Goal: Obtain resource: Obtain resource

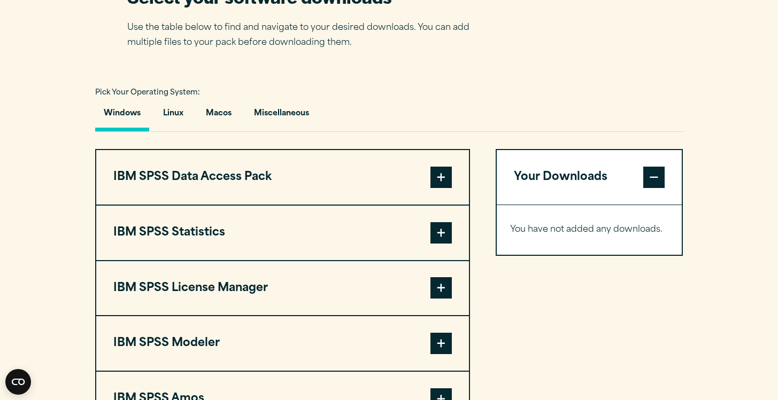
scroll to position [793, 0]
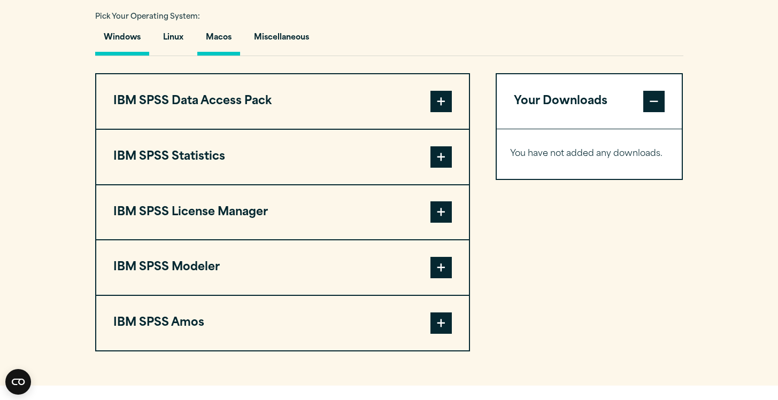
click at [219, 47] on button "Macos" at bounding box center [218, 40] width 43 height 30
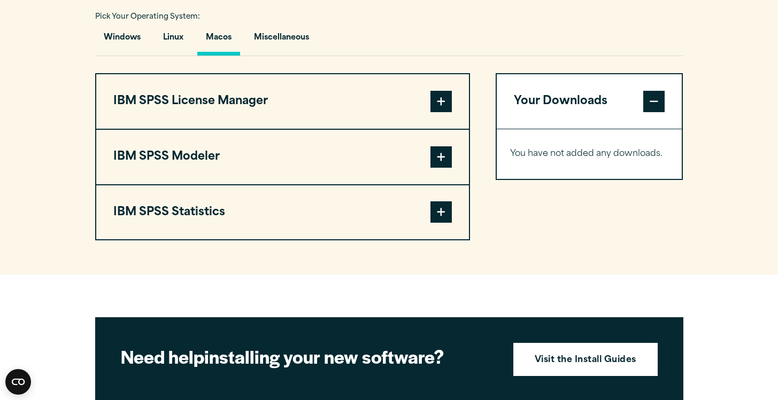
click at [318, 202] on button "IBM SPSS Statistics" at bounding box center [282, 213] width 373 height 55
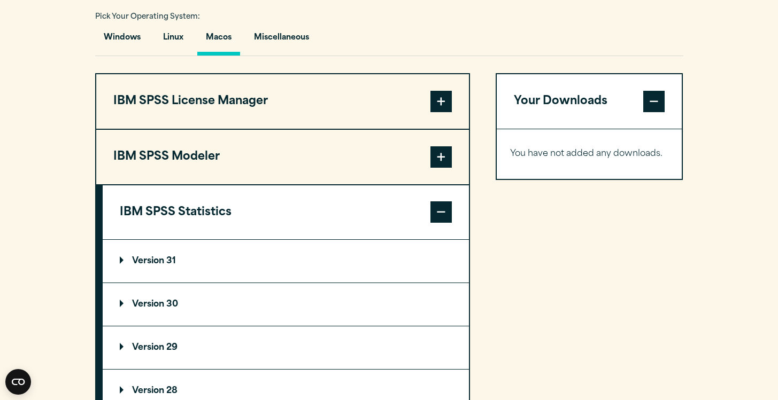
click at [336, 173] on button "IBM SPSS Modeler" at bounding box center [282, 157] width 373 height 55
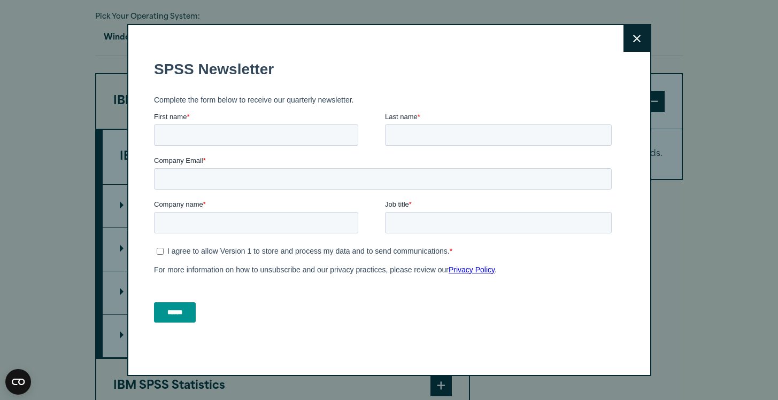
click at [639, 38] on icon at bounding box center [636, 39] width 7 height 8
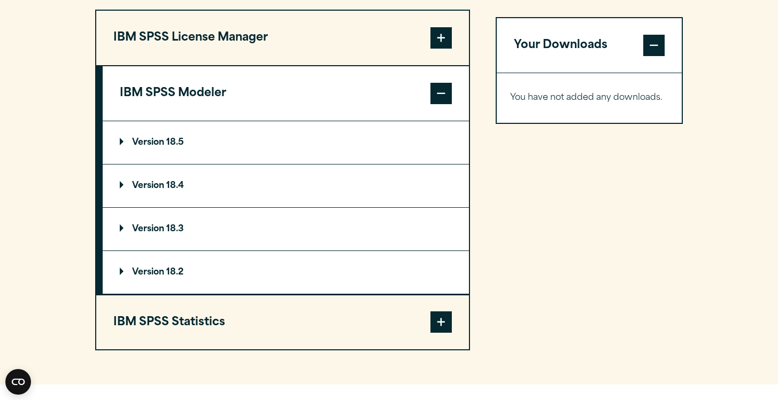
scroll to position [855, 0]
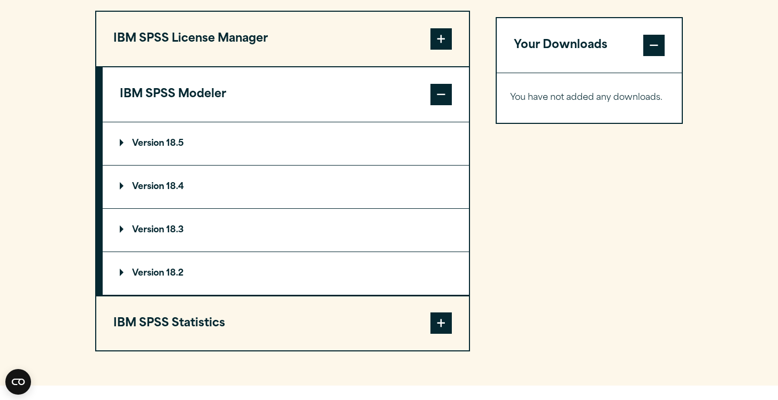
click at [257, 147] on summary "Version 18.5" at bounding box center [286, 143] width 366 height 43
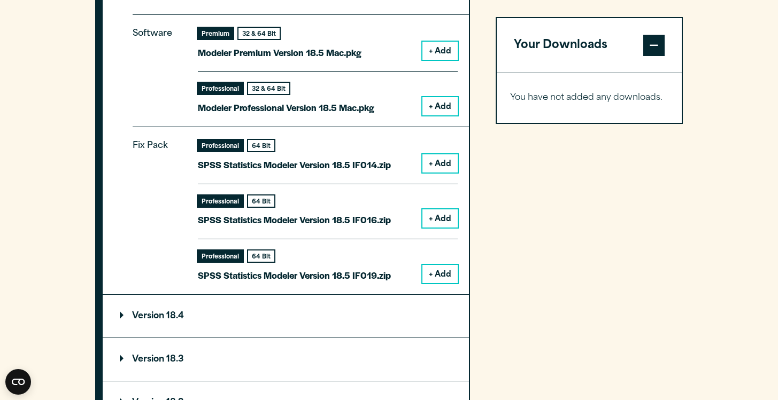
scroll to position [952, 0]
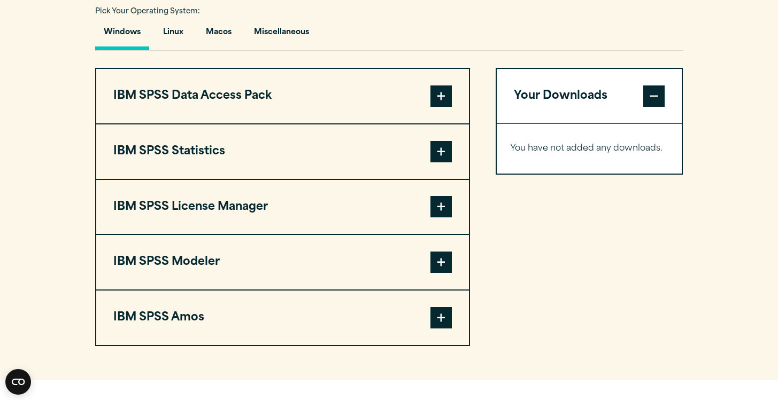
scroll to position [799, 0]
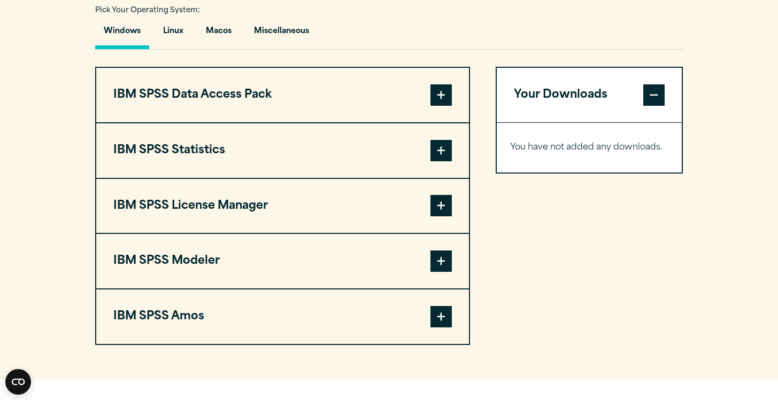
click at [417, 142] on button "IBM SPSS Statistics" at bounding box center [282, 151] width 373 height 55
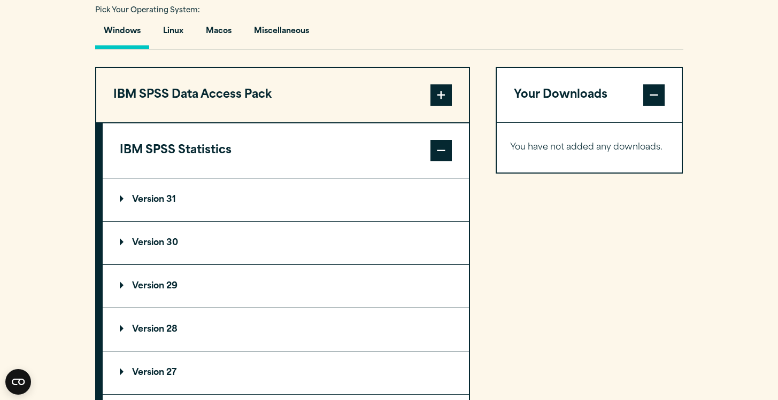
click at [235, 292] on summary "Version 29" at bounding box center [286, 286] width 366 height 43
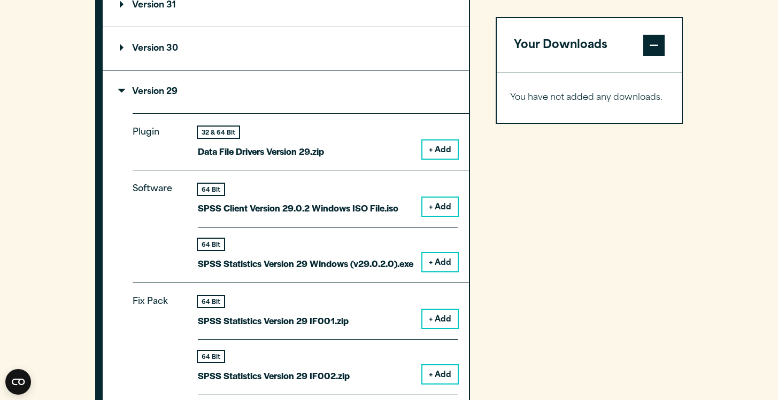
scroll to position [993, 0]
click at [251, 86] on summary "Version 29" at bounding box center [286, 92] width 366 height 43
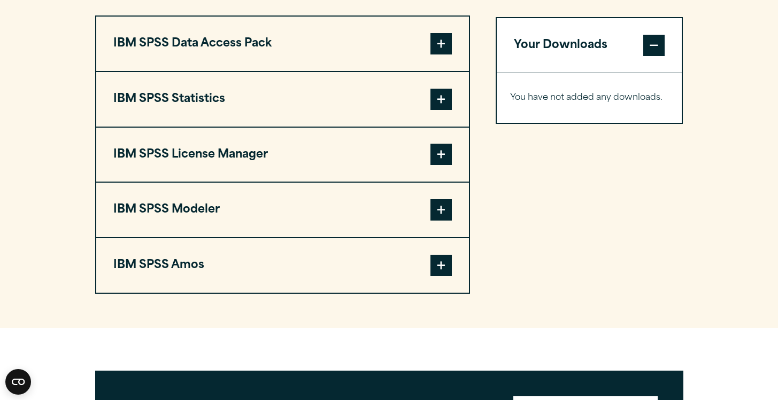
scroll to position [852, 0]
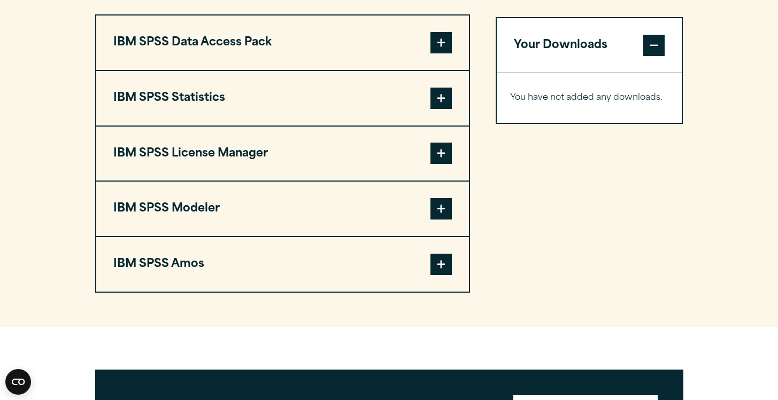
click at [417, 113] on button "IBM SPSS Statistics" at bounding box center [282, 98] width 373 height 55
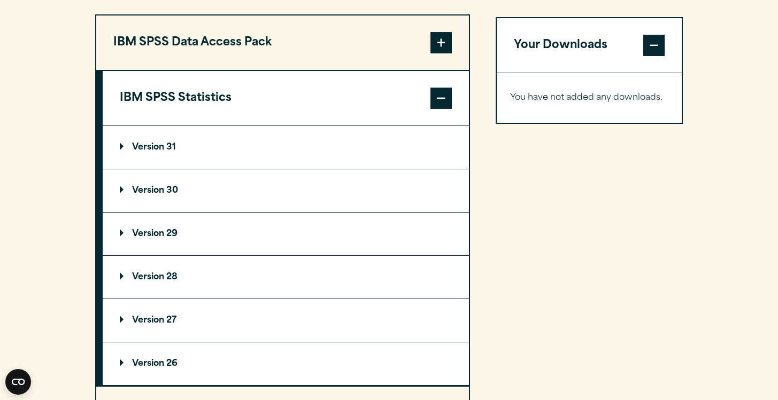
click at [265, 241] on summary "Version 29" at bounding box center [286, 234] width 366 height 43
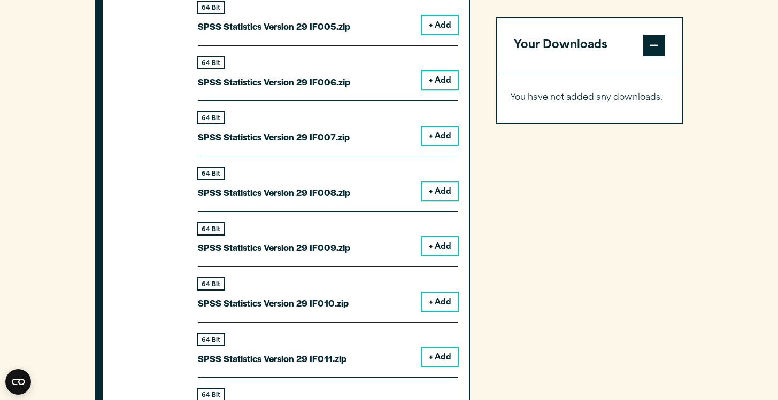
scroll to position [1468, 0]
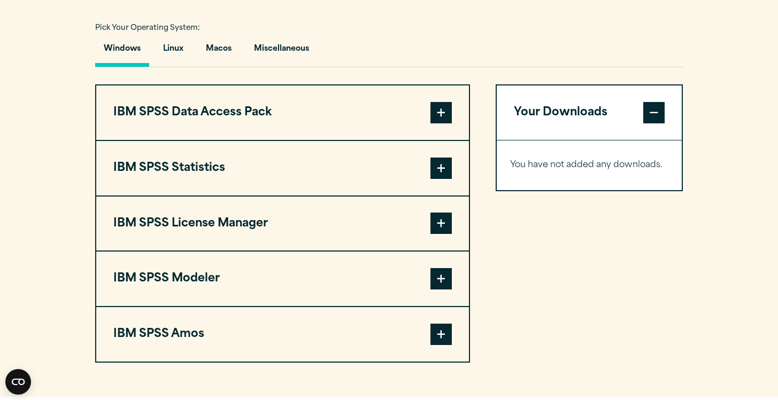
scroll to position [781, 0]
click at [426, 167] on button "IBM SPSS Statistics" at bounding box center [282, 169] width 373 height 55
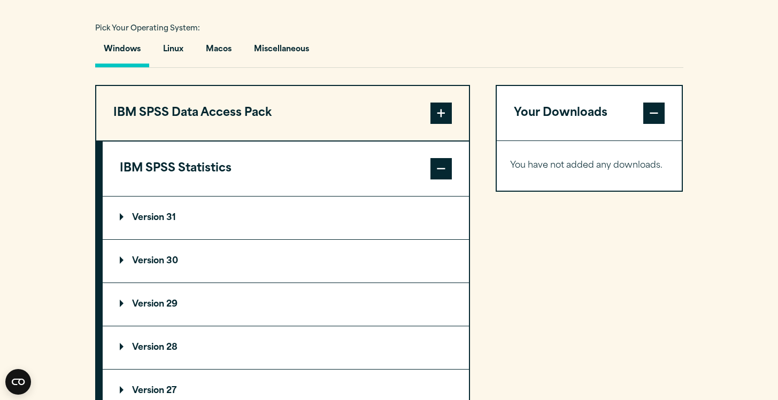
click at [422, 126] on button "IBM SPSS Data Access Pack" at bounding box center [282, 113] width 373 height 55
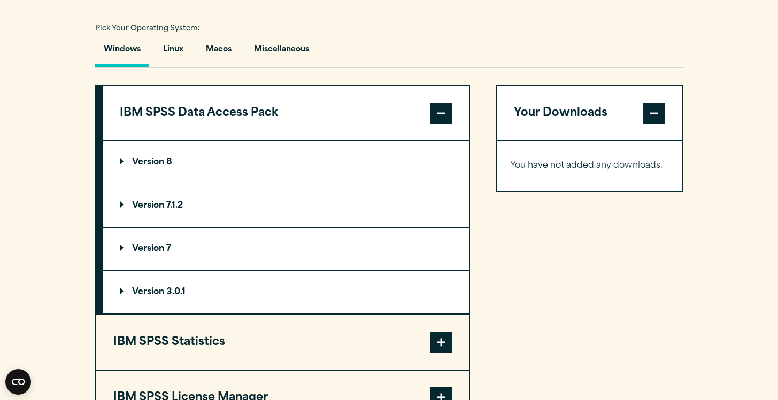
click at [423, 124] on button "IBM SPSS Data Access Pack" at bounding box center [286, 113] width 366 height 55
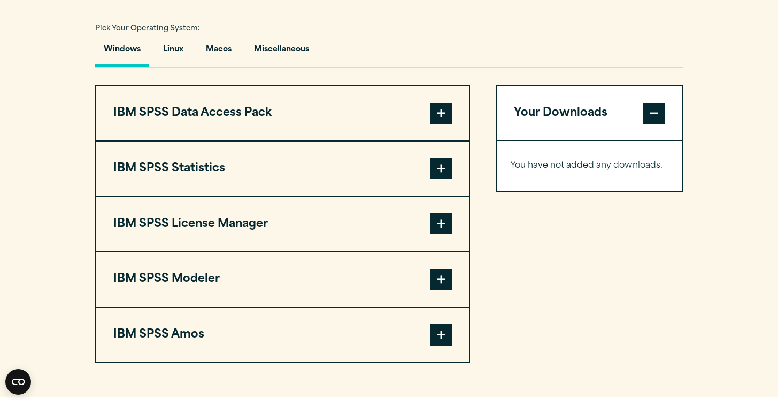
click at [408, 178] on button "IBM SPSS Statistics" at bounding box center [282, 169] width 373 height 55
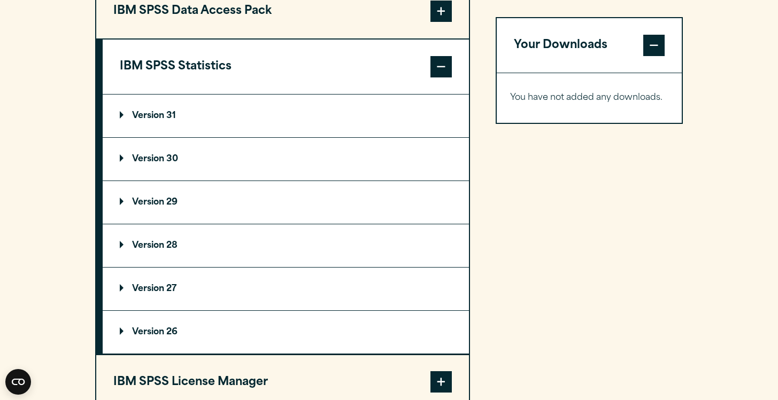
scroll to position [882, 0]
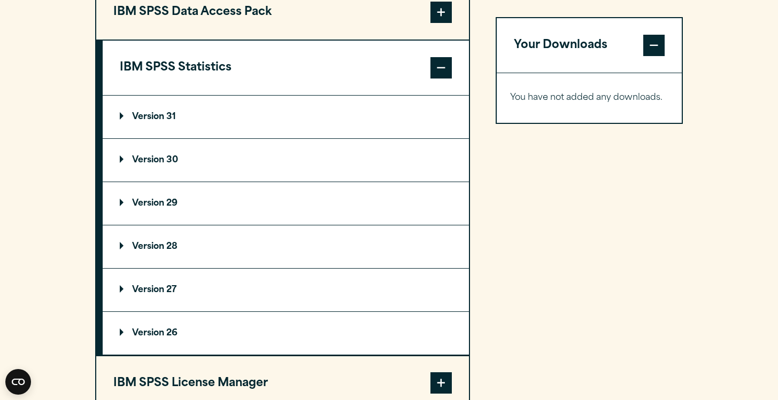
drag, startPoint x: 197, startPoint y: 212, endPoint x: 204, endPoint y: 206, distance: 9.1
click at [204, 205] on summary "Version 29" at bounding box center [286, 203] width 366 height 43
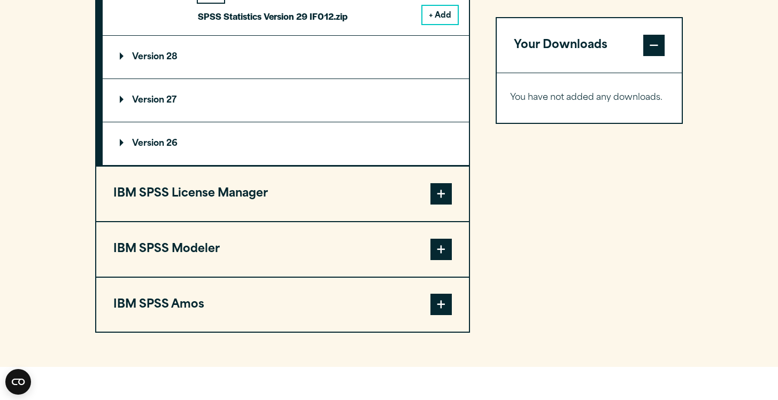
scroll to position [1924, 0]
